Goal: Task Accomplishment & Management: Use online tool/utility

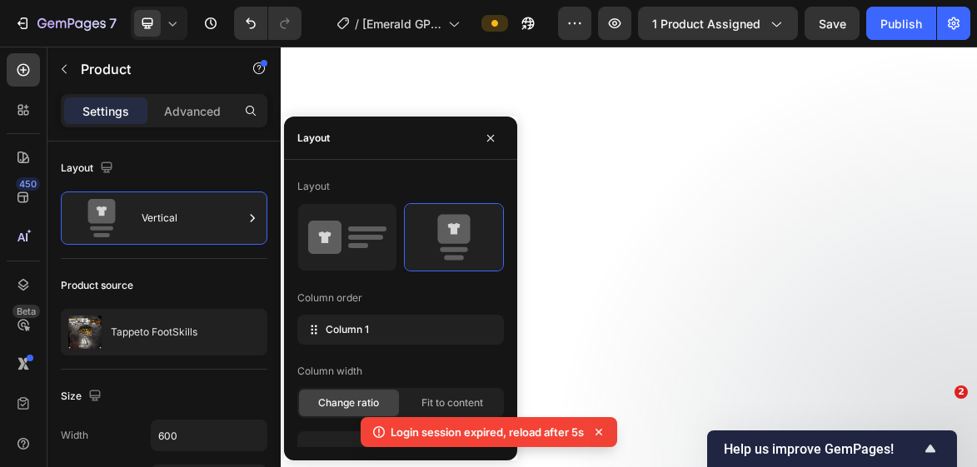
click at [492, 134] on icon "button" at bounding box center [490, 138] width 13 height 13
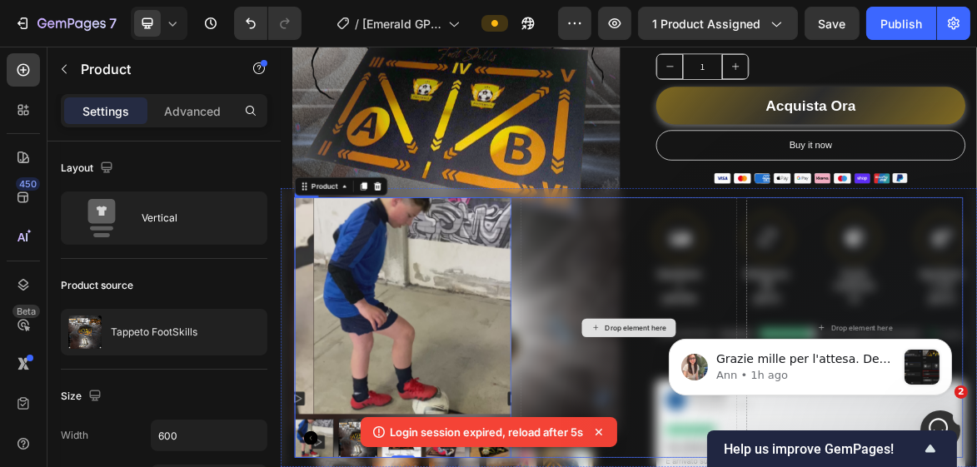
scroll to position [704, 0]
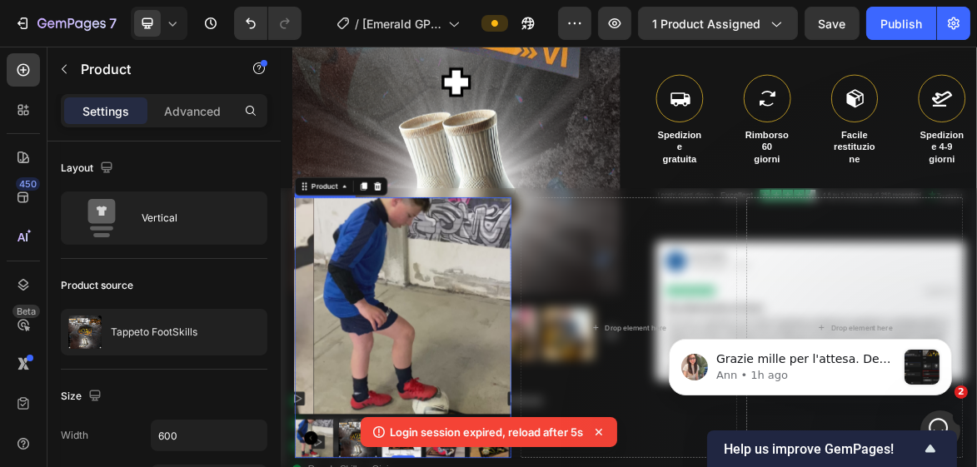
click at [402, 385] on img at bounding box center [482, 418] width 311 height 311
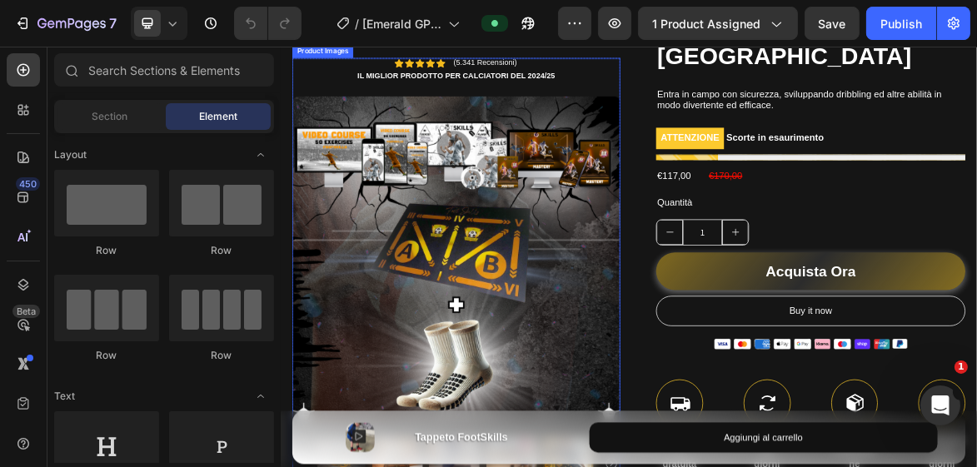
scroll to position [600, 0]
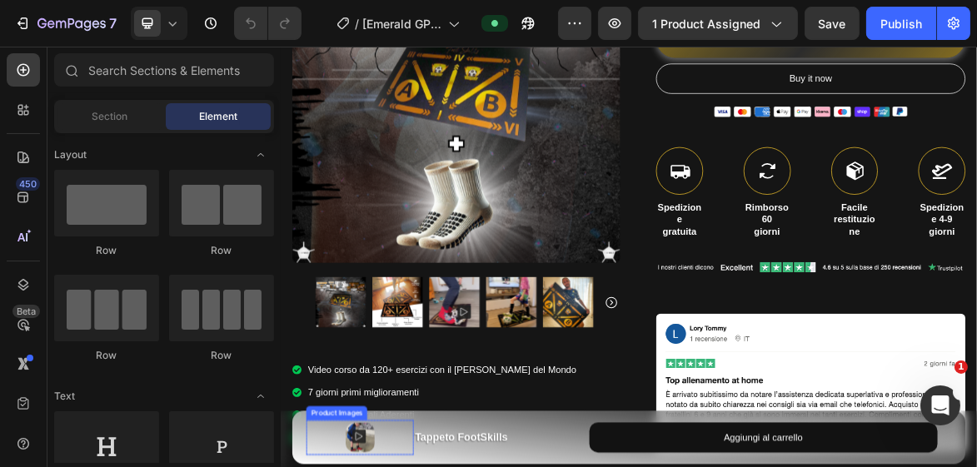
drag, startPoint x: 393, startPoint y: 611, endPoint x: 322, endPoint y: 559, distance: 87.7
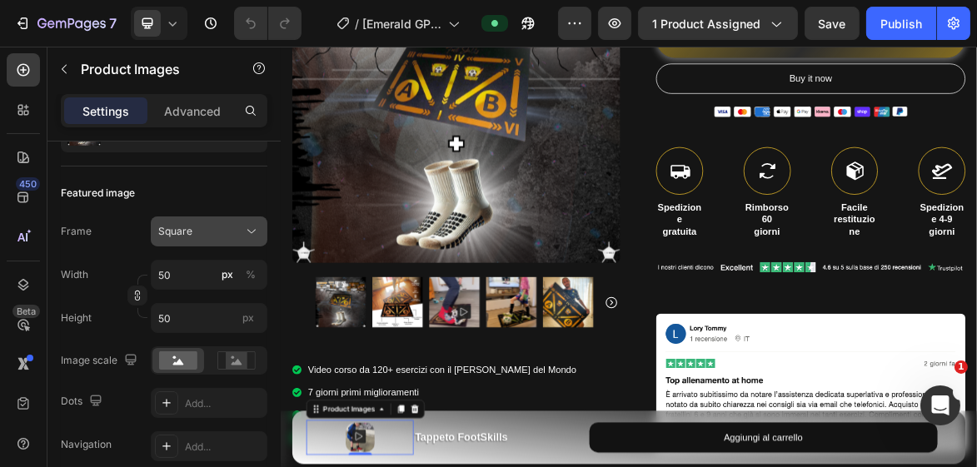
scroll to position [0, 0]
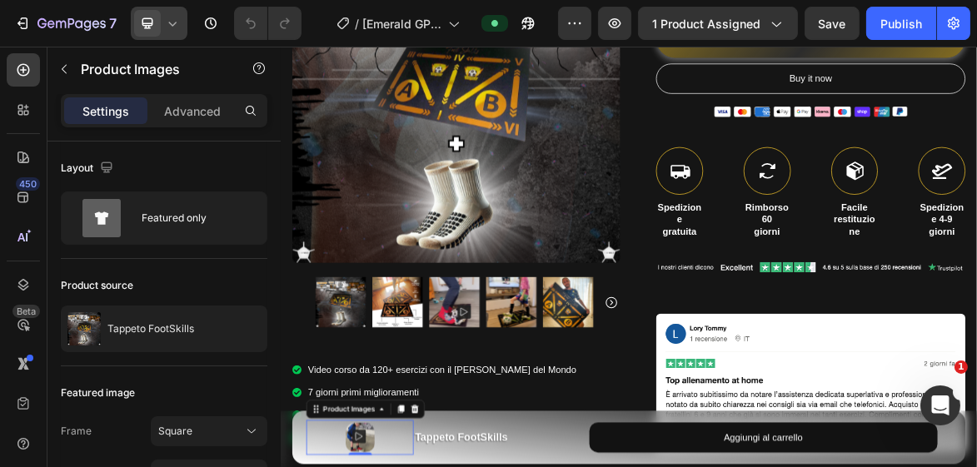
click at [172, 27] on icon at bounding box center [172, 23] width 17 height 17
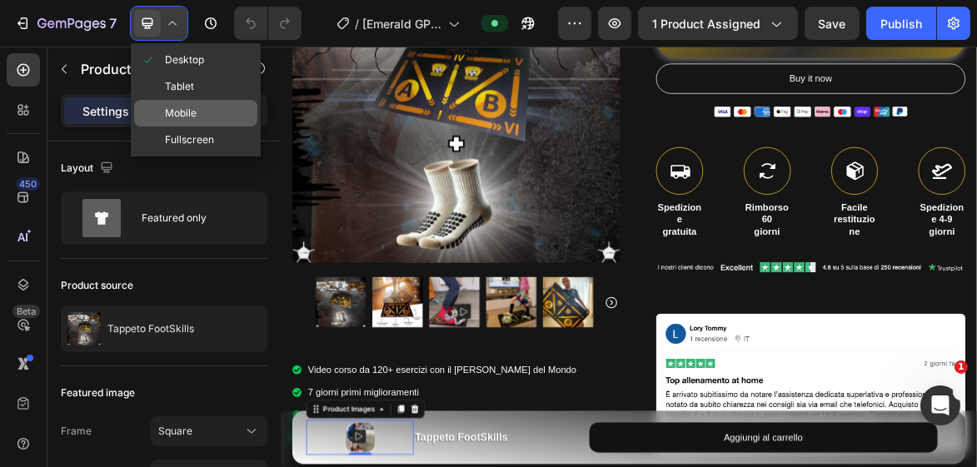
click at [182, 111] on span "Mobile" at bounding box center [181, 113] width 32 height 17
